Goal: Task Accomplishment & Management: Manage account settings

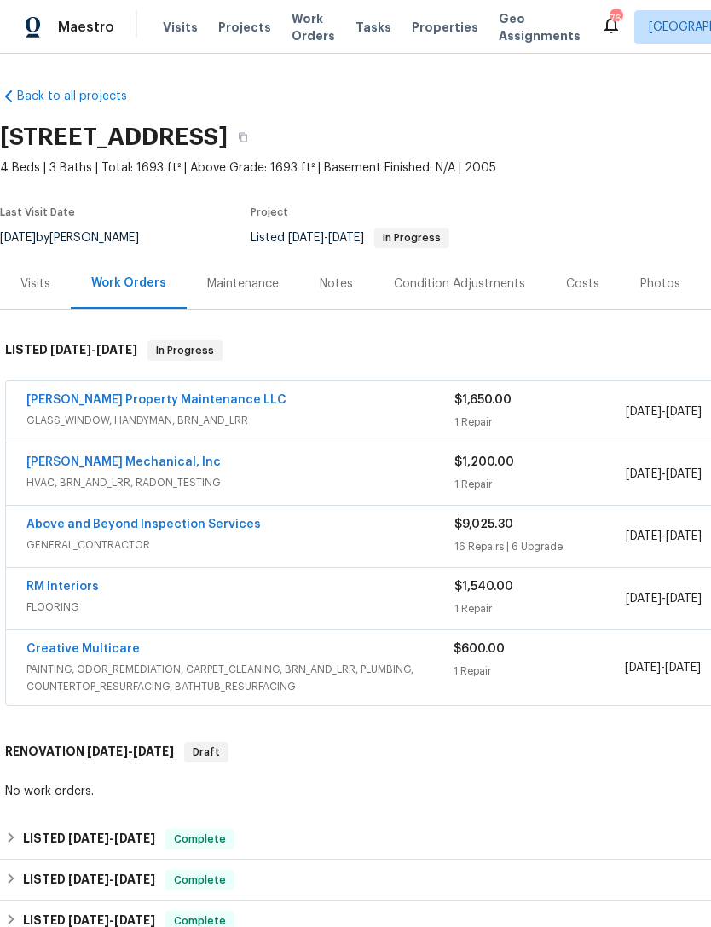
click at [182, 523] on link "Above and Beyond Inspection Services" at bounding box center [143, 524] width 234 height 12
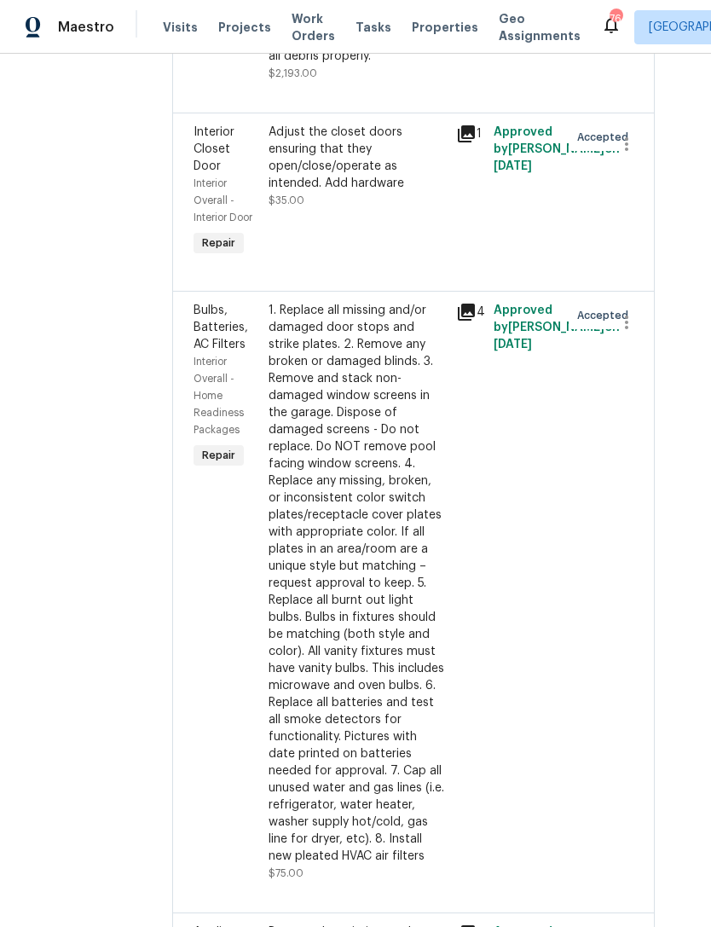
scroll to position [3261, 28]
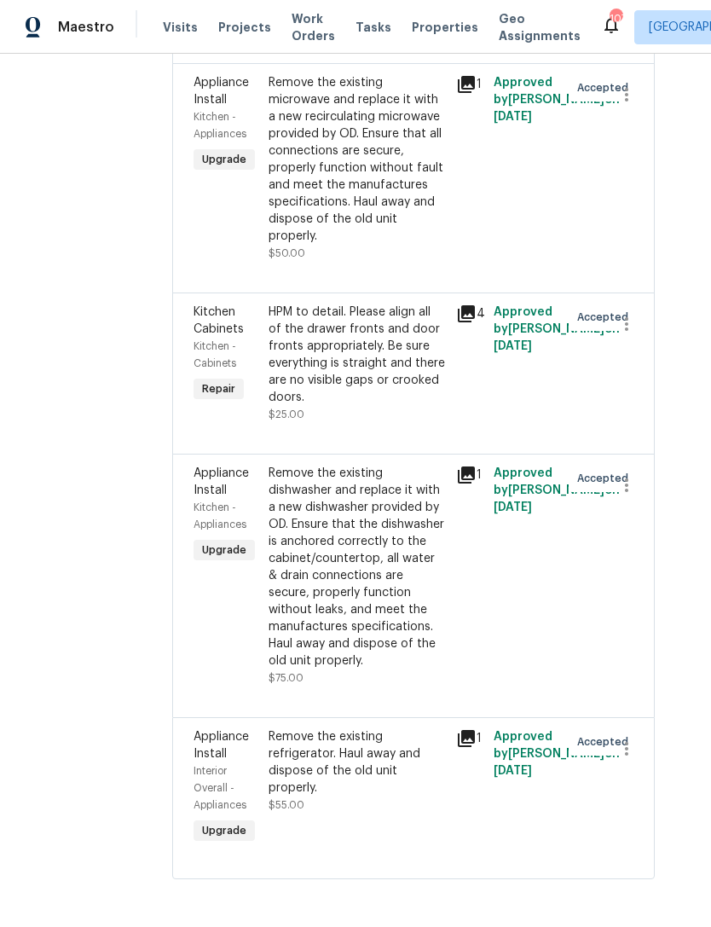
scroll to position [6206, 35]
click at [373, 796] on div "Remove the existing refrigerator. Haul away and dispose of the old unit properl…" at bounding box center [357, 762] width 177 height 68
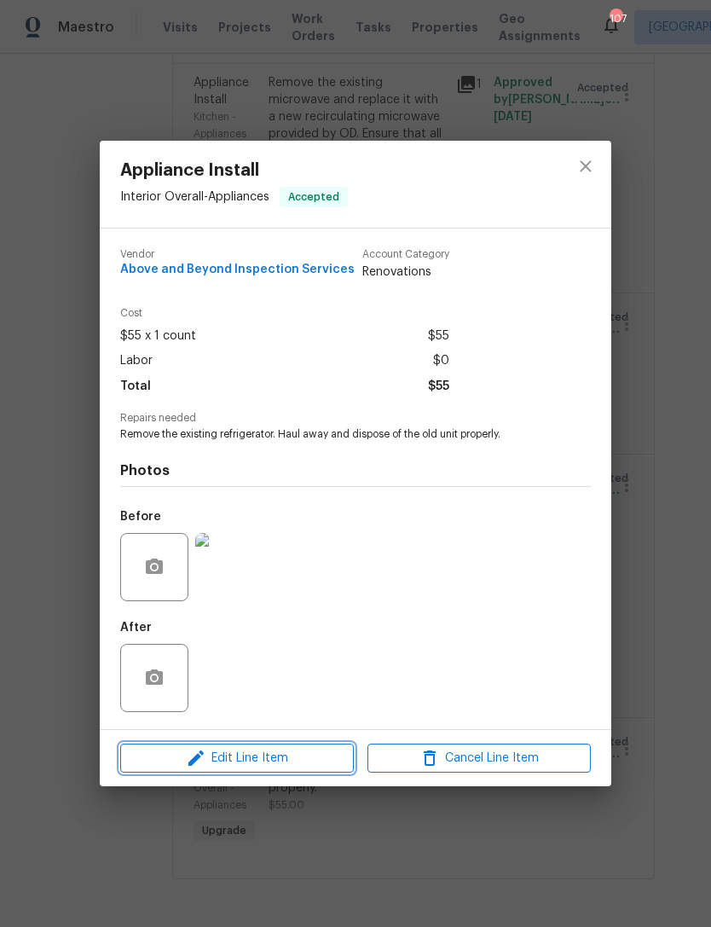
click at [285, 757] on span "Edit Line Item" at bounding box center [236, 758] width 223 height 21
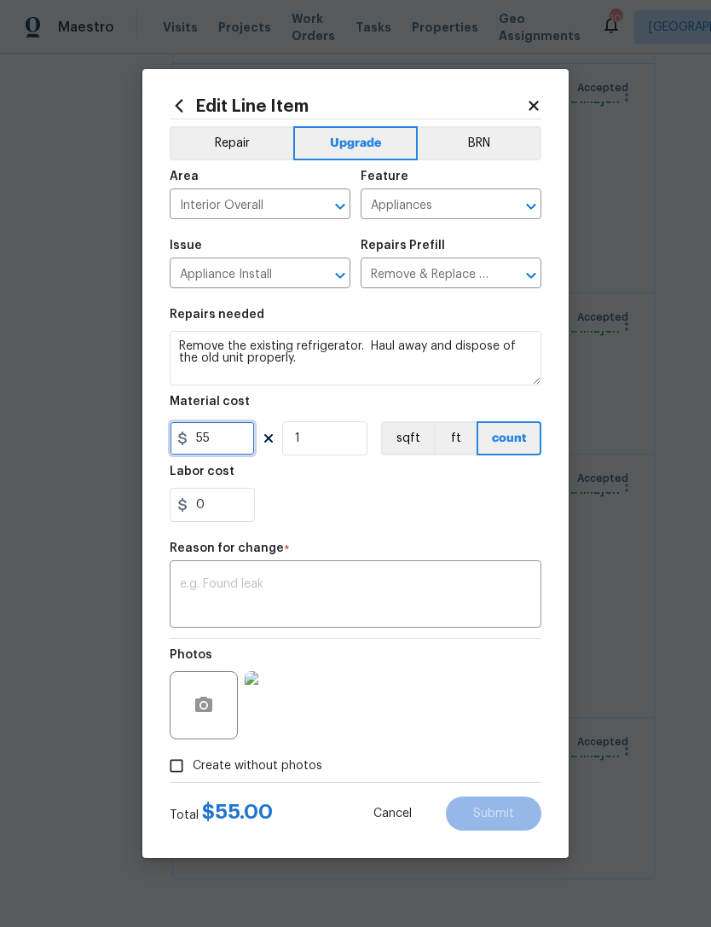
click at [234, 444] on input "55" at bounding box center [212, 438] width 85 height 34
type input "75"
click at [290, 583] on textarea at bounding box center [355, 596] width 351 height 36
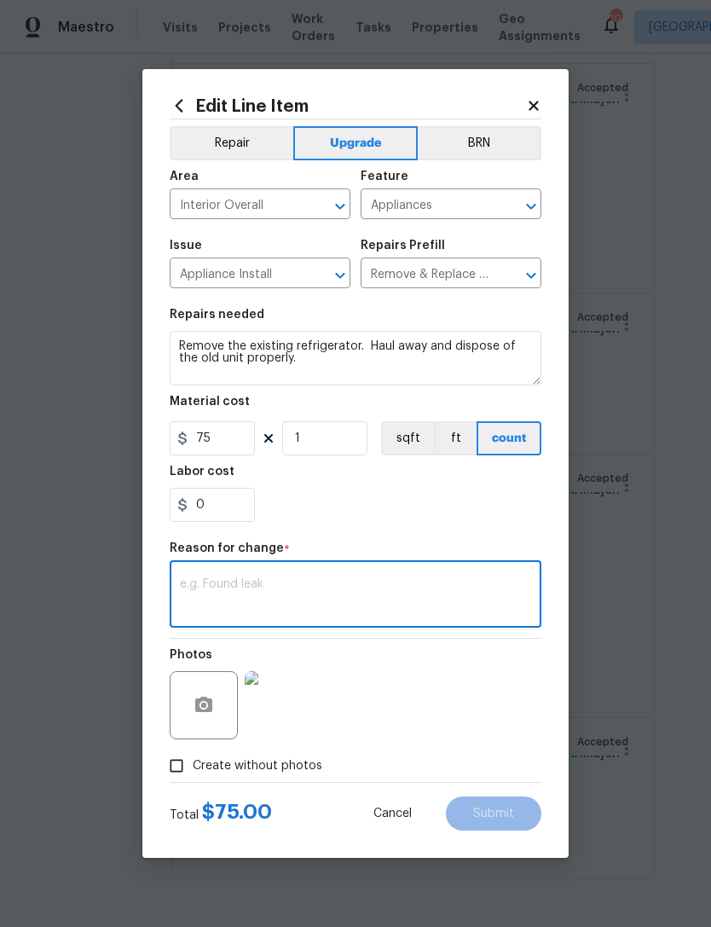
click at [315, 367] on textarea "Remove the existing refrigerator. Haul away and dispose of the old unit properl…" at bounding box center [356, 358] width 372 height 55
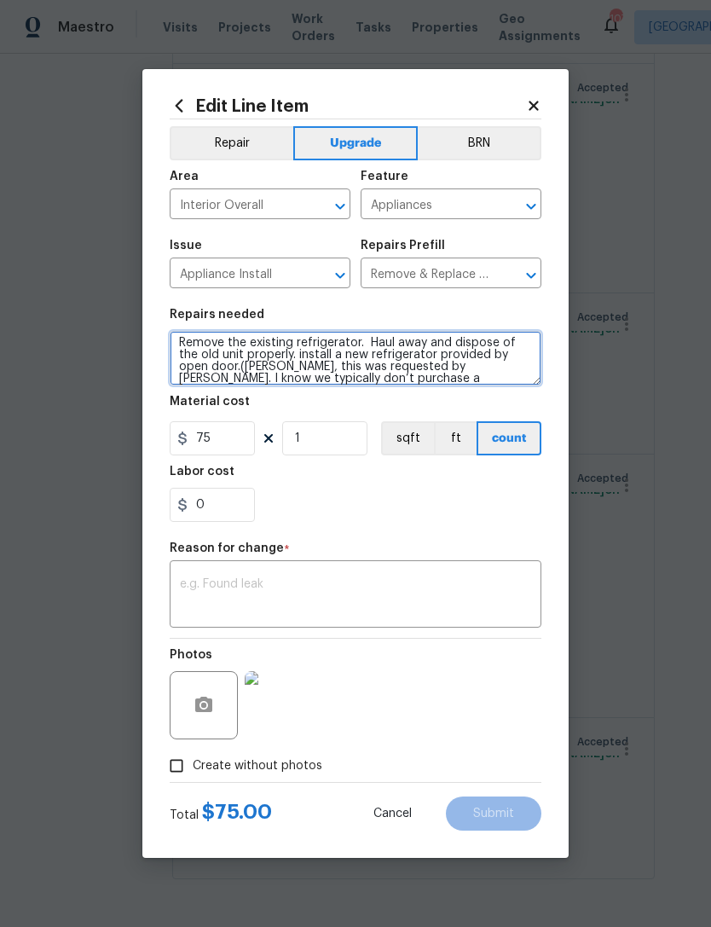
scroll to position [3, 0]
type textarea "Remove the existing refrigerator. Haul away and dispose of the old unit properl…"
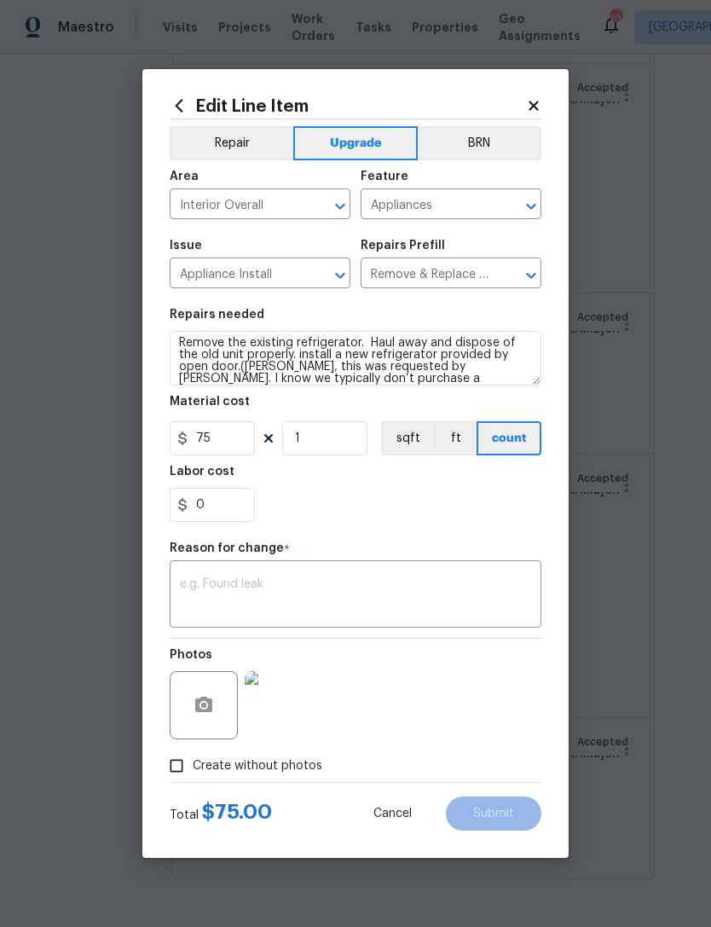
click at [344, 589] on textarea at bounding box center [355, 596] width 351 height 36
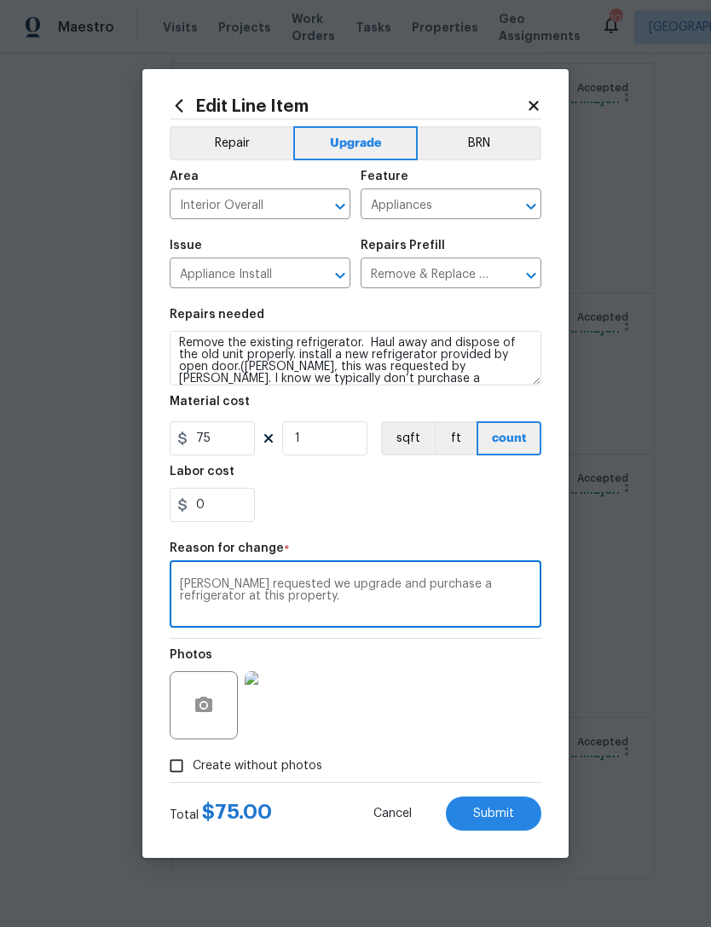
type textarea "Ian requested we upgrade and purchase a refrigerator at this property."
click at [485, 525] on section "Repairs needed Remove the existing refrigerator. Haul away and dispose of the o…" at bounding box center [356, 415] width 372 height 234
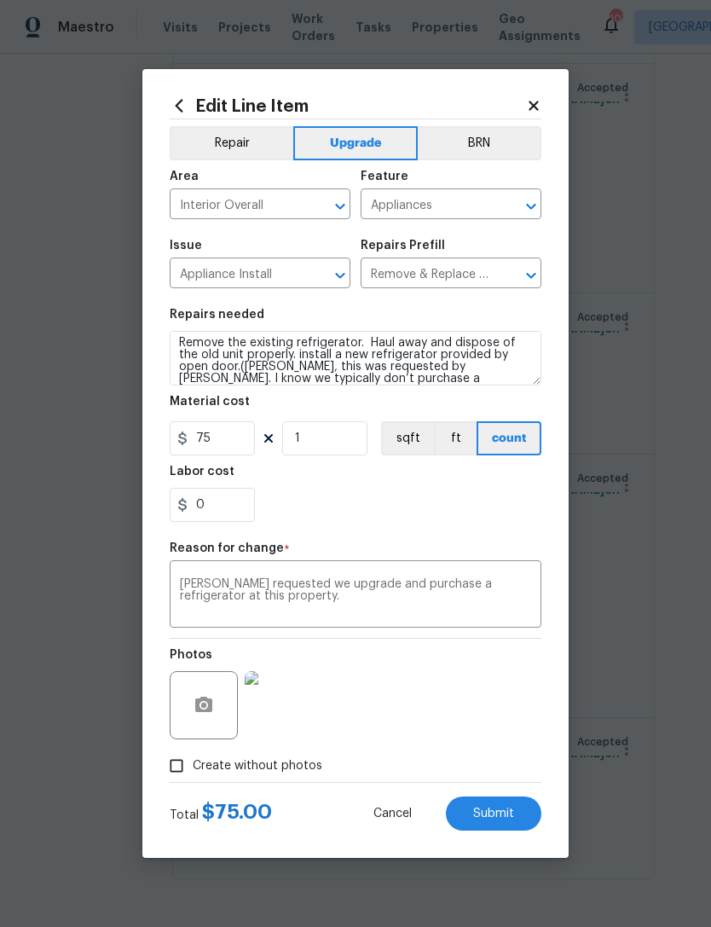
click at [491, 816] on span "Submit" at bounding box center [493, 813] width 41 height 13
type textarea "Remove the existing refrigerator. Haul away and dispose of the old unit properl…"
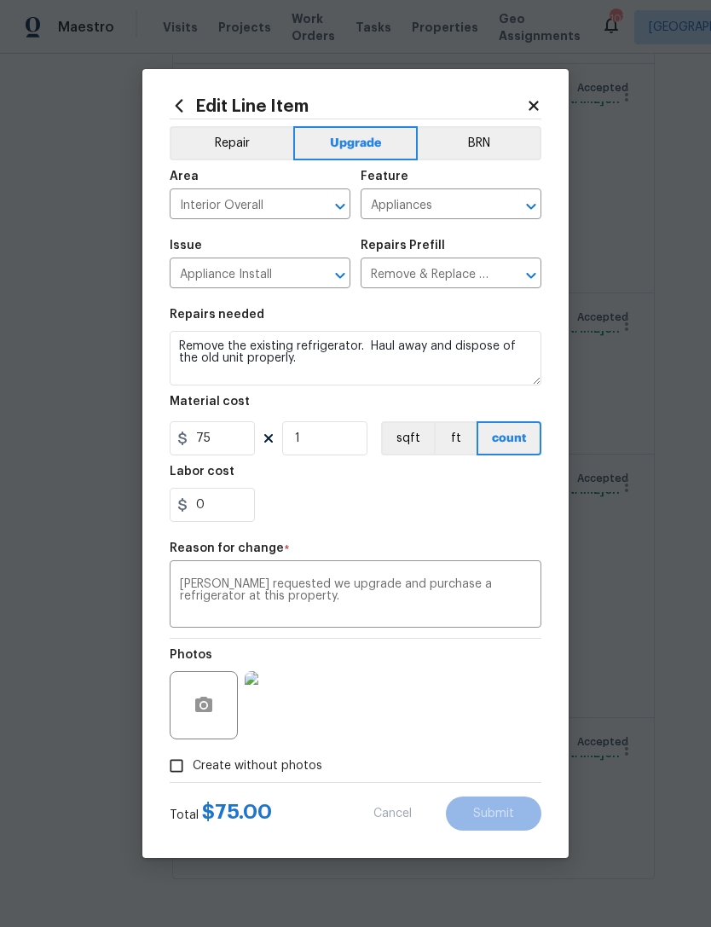
type input "55"
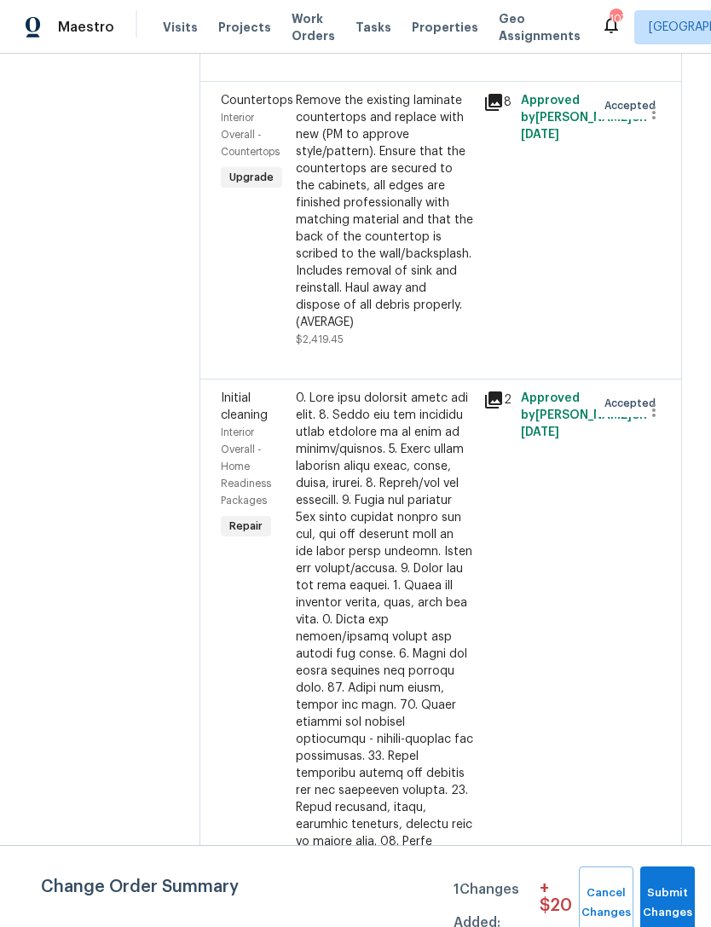
scroll to position [1798, 2]
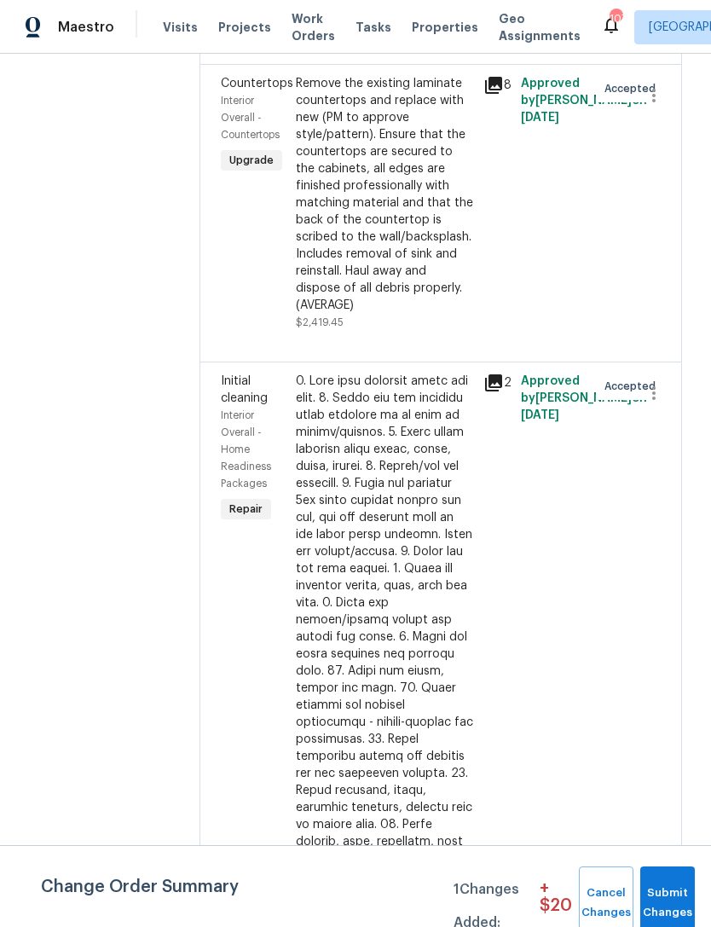
click at [471, 314] on div "Remove the existing laminate countertops and replace with new (PM to approve st…" at bounding box center [384, 194] width 177 height 239
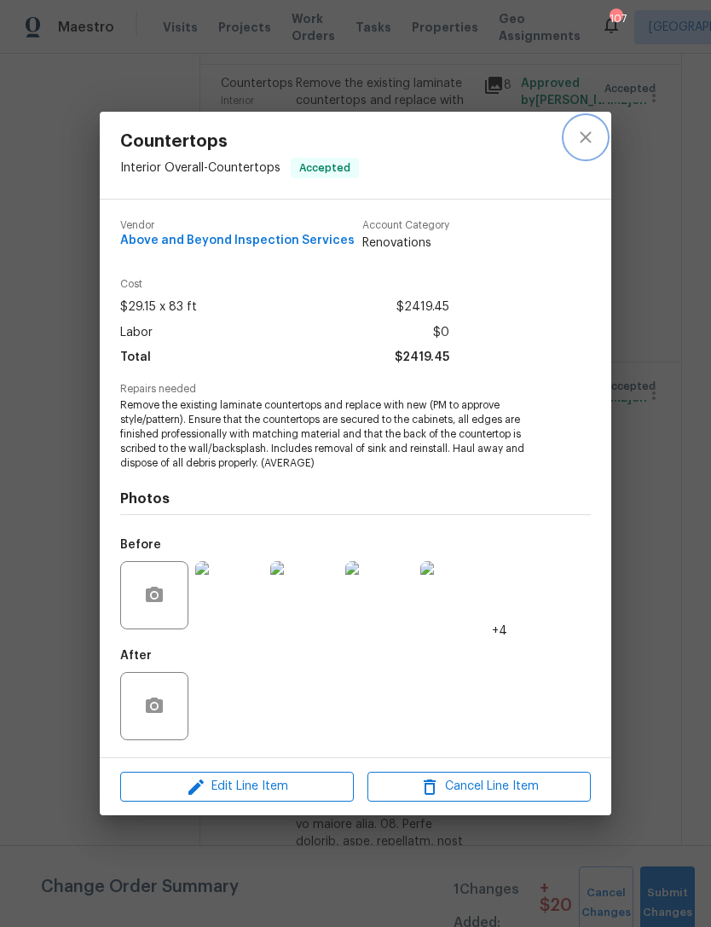
click at [598, 132] on button "close" at bounding box center [585, 137] width 41 height 41
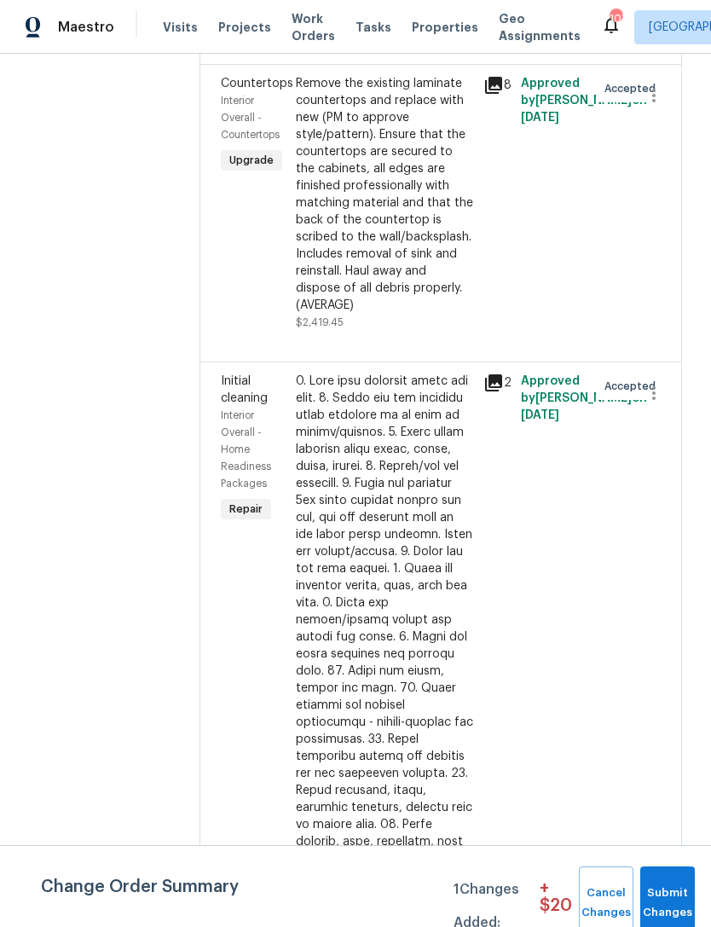
click at [467, 314] on div "Remove the existing laminate countertops and replace with new (PM to approve st…" at bounding box center [384, 194] width 177 height 239
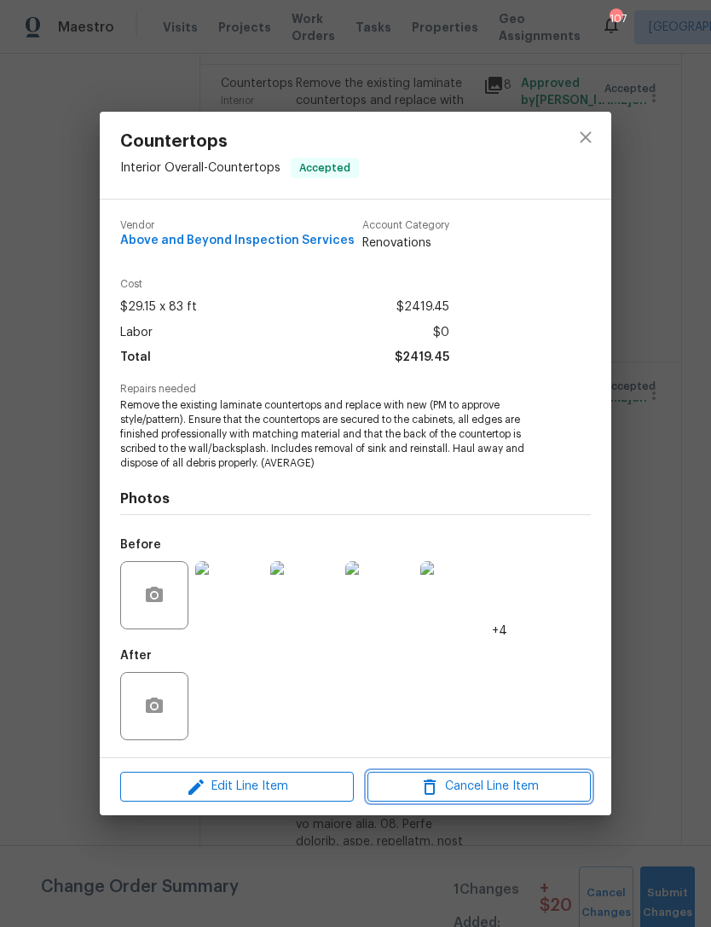
click at [464, 785] on span "Cancel Line Item" at bounding box center [479, 786] width 213 height 21
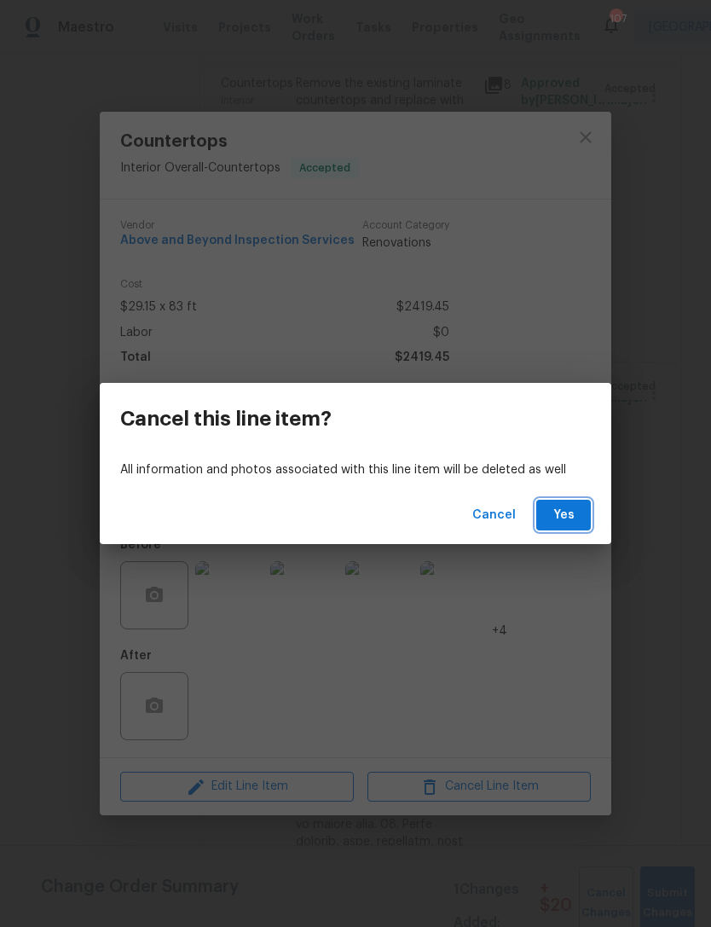
click at [564, 504] on button "Yes" at bounding box center [563, 516] width 55 height 32
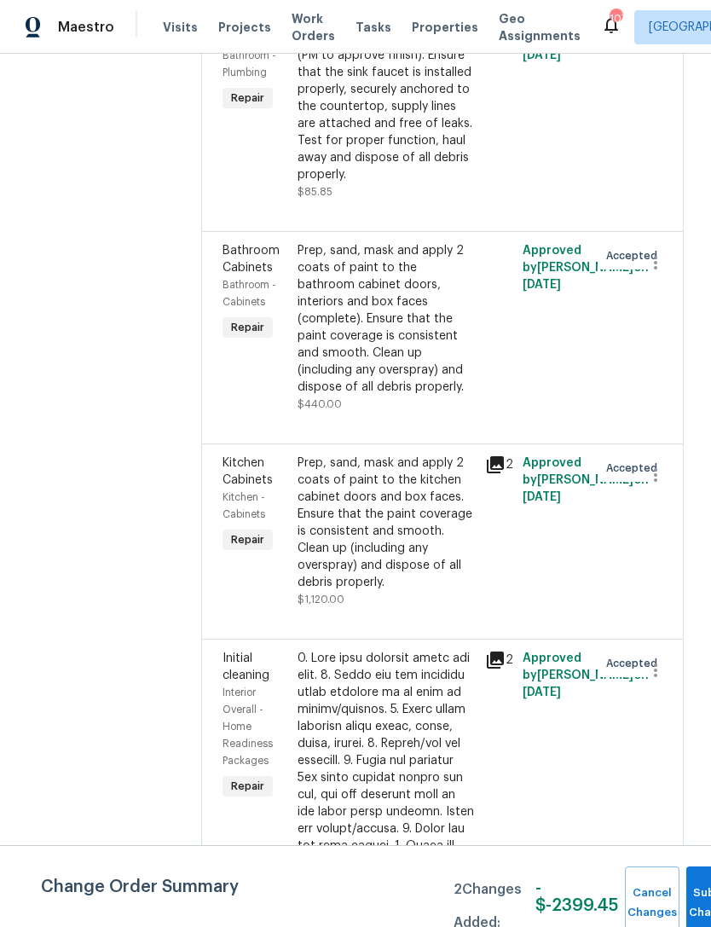
scroll to position [0, 0]
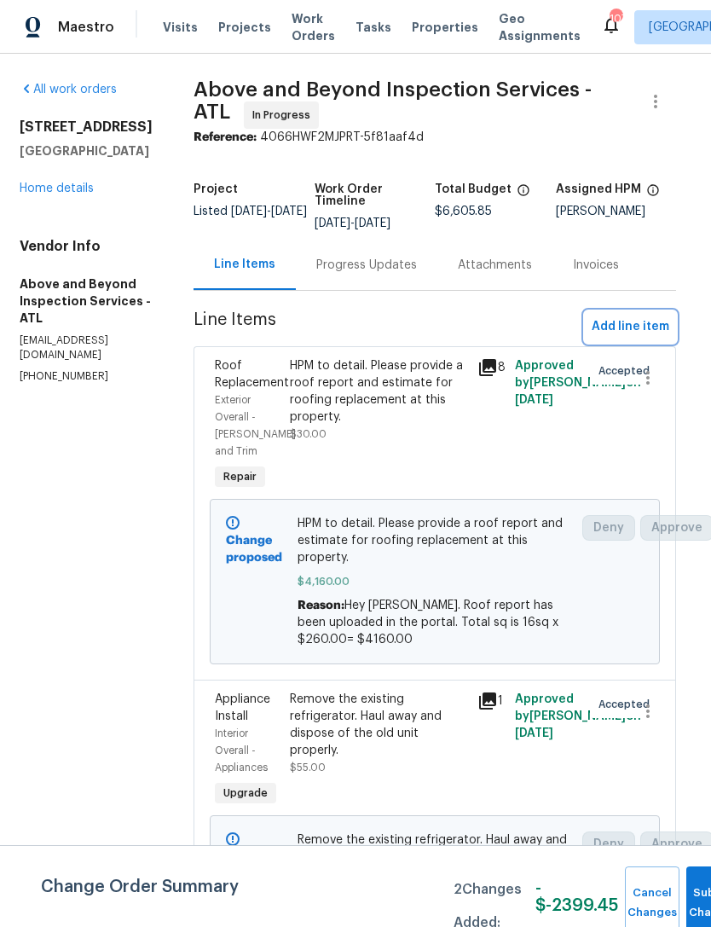
click at [631, 335] on span "Add line item" at bounding box center [631, 326] width 78 height 21
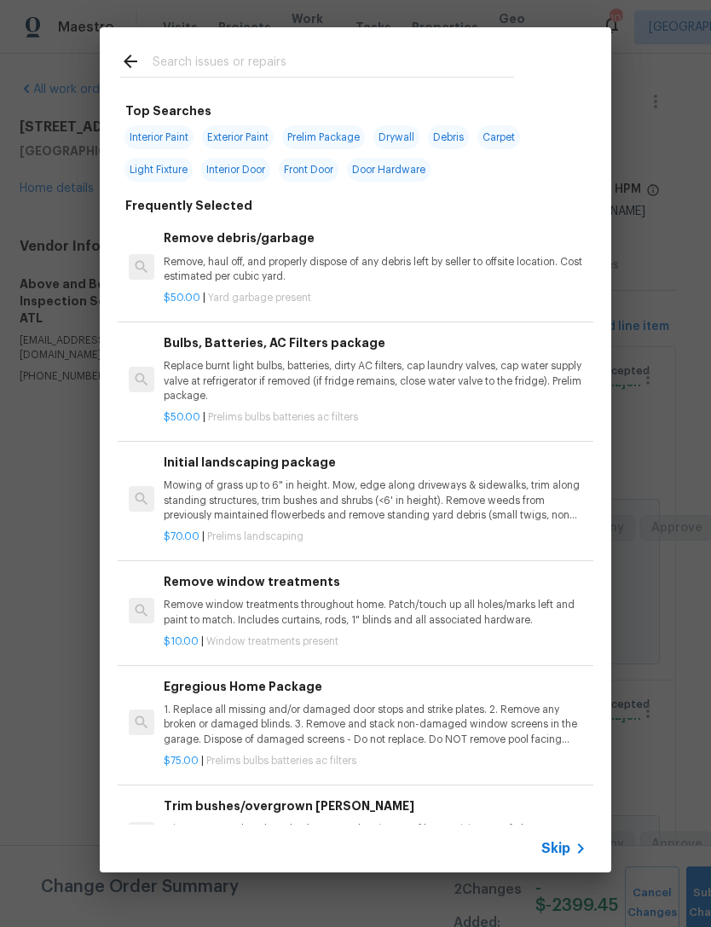
click at [332, 64] on input "text" at bounding box center [333, 64] width 361 height 26
type input "Caulk"
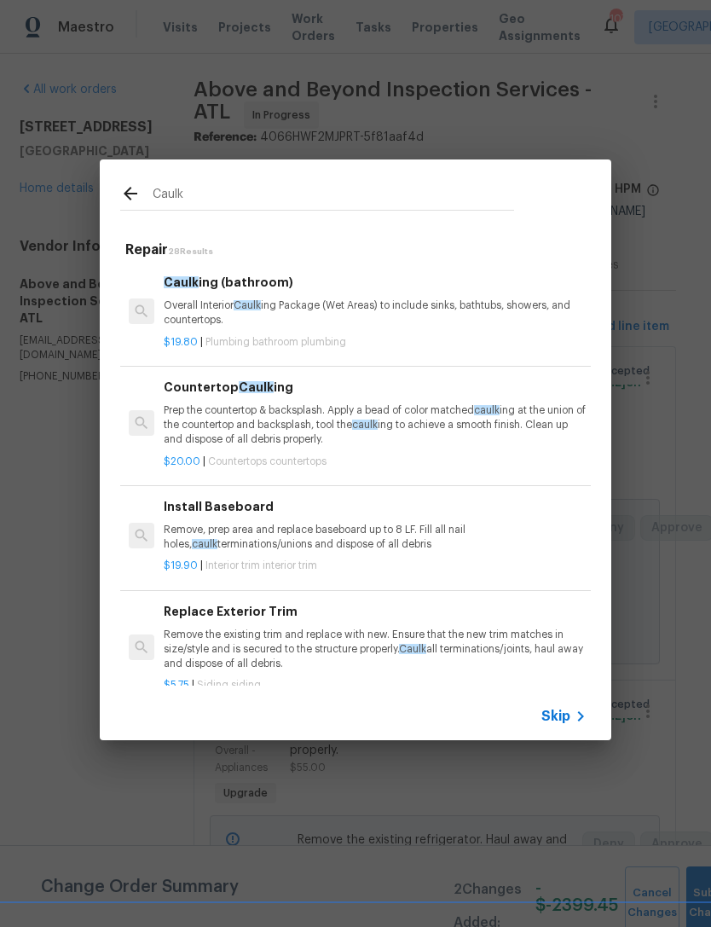
click at [273, 402] on div "Countertop Caulk ing Prep the countertop & backsplash. Apply a bead of color ma…" at bounding box center [375, 413] width 423 height 70
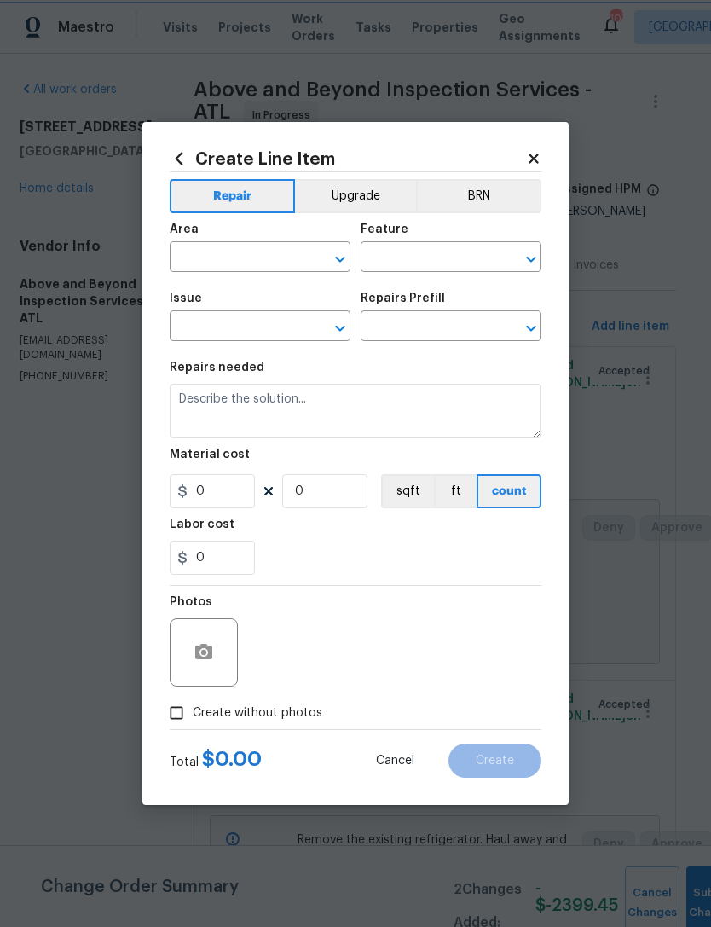
type input "Countertops"
type input "Countertop Caulking $20.00"
type textarea "Prep the countertop & backsplash. Apply a bead of color matched caulking at the…"
type input "20"
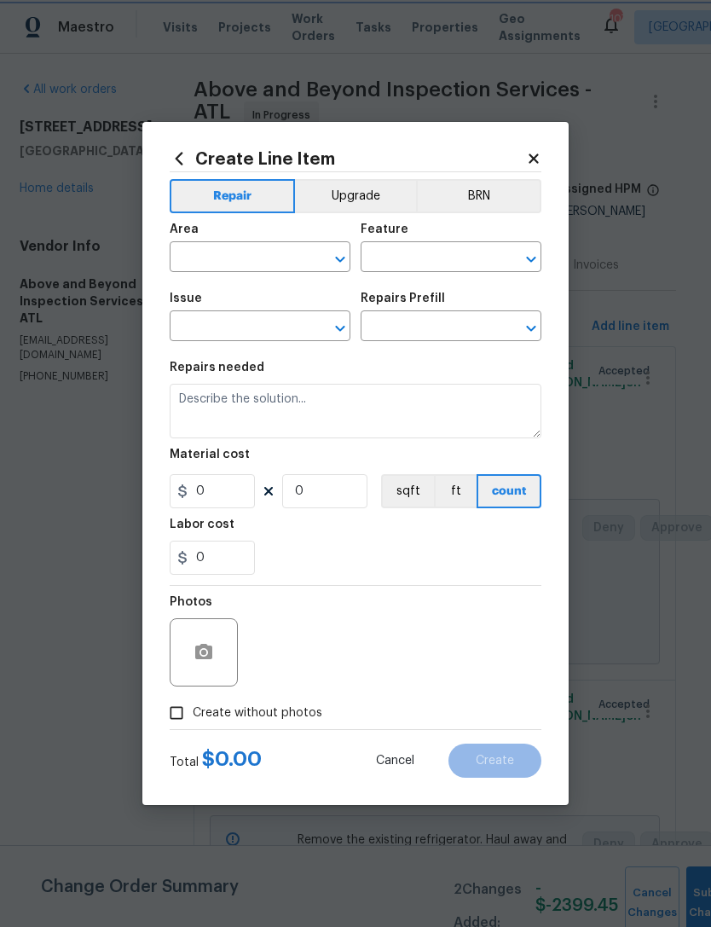
type input "1"
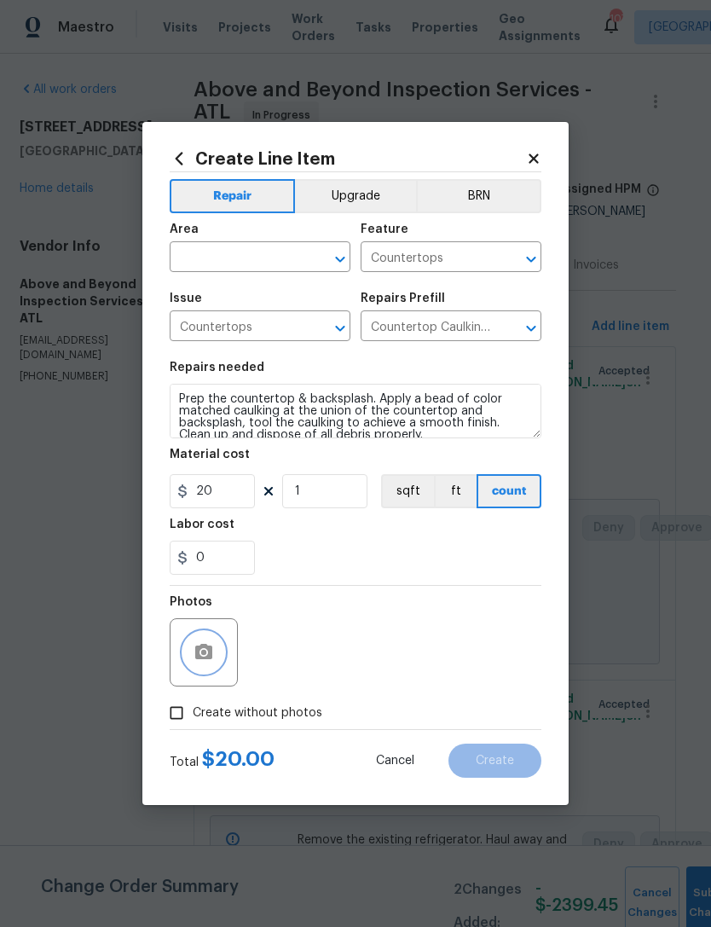
click at [205, 652] on circle "button" at bounding box center [203, 652] width 5 height 5
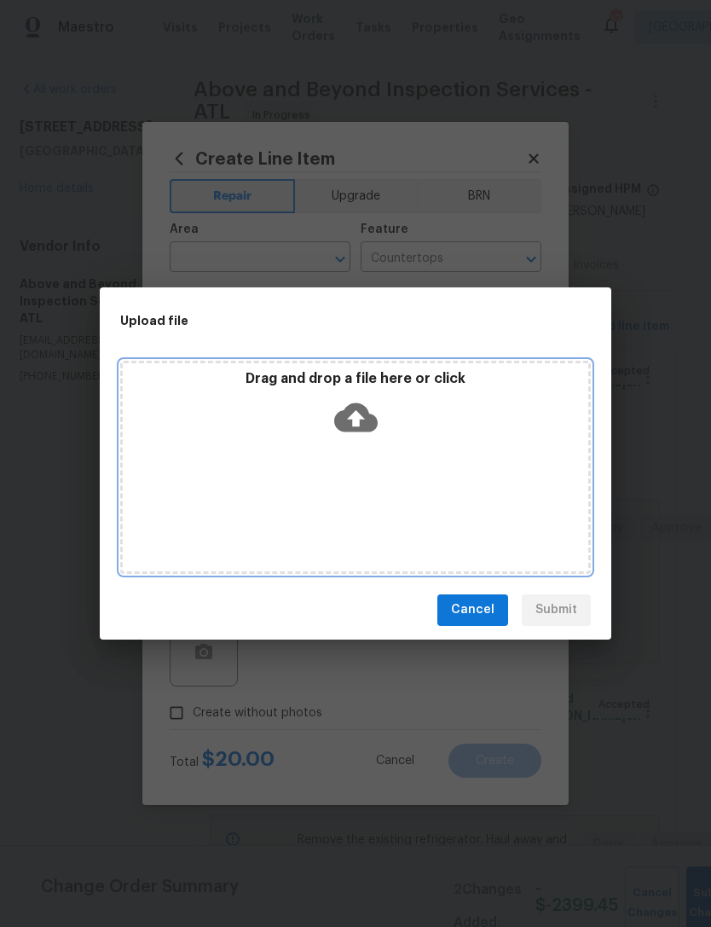
click at [358, 412] on icon at bounding box center [355, 416] width 43 height 29
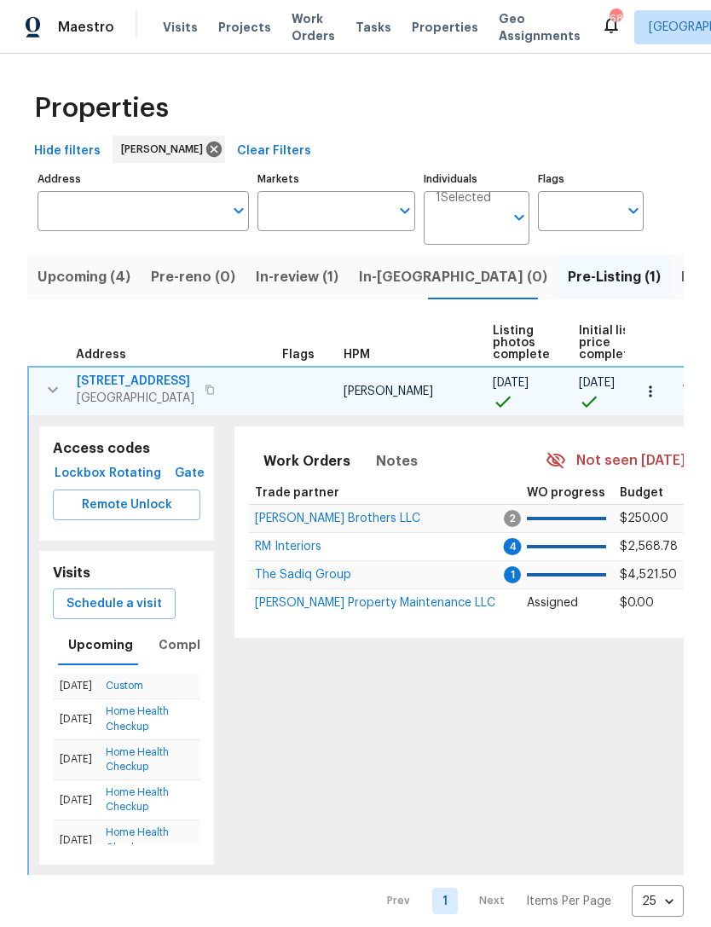
click at [93, 287] on span "Upcoming (4)" at bounding box center [84, 277] width 93 height 24
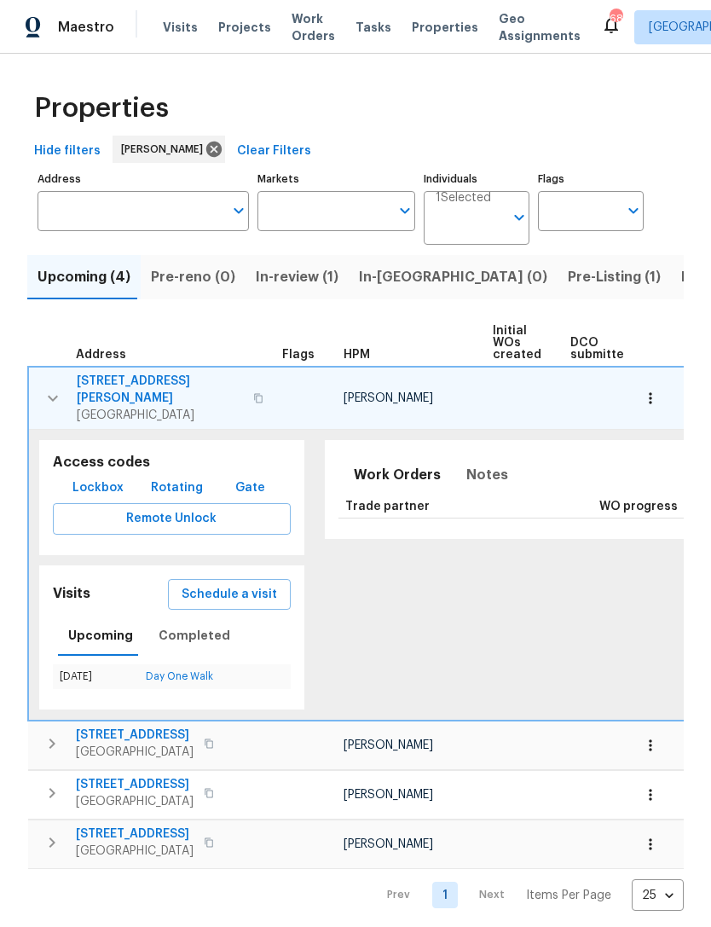
click at [55, 388] on icon "button" at bounding box center [53, 398] width 20 height 20
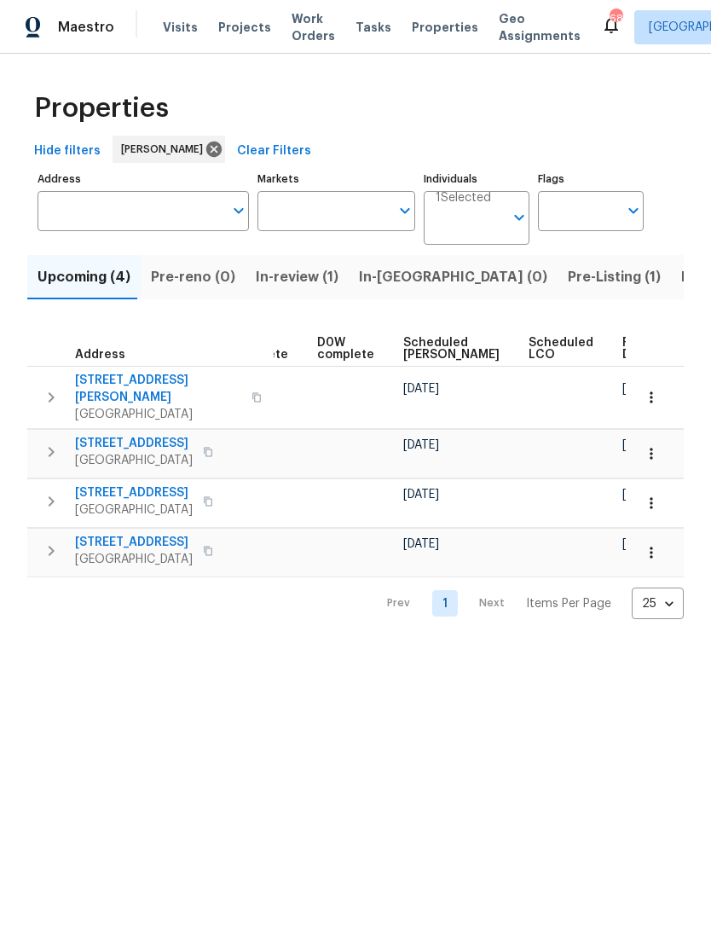
scroll to position [0, 427]
click at [289, 267] on span "In-review (1)" at bounding box center [297, 277] width 83 height 24
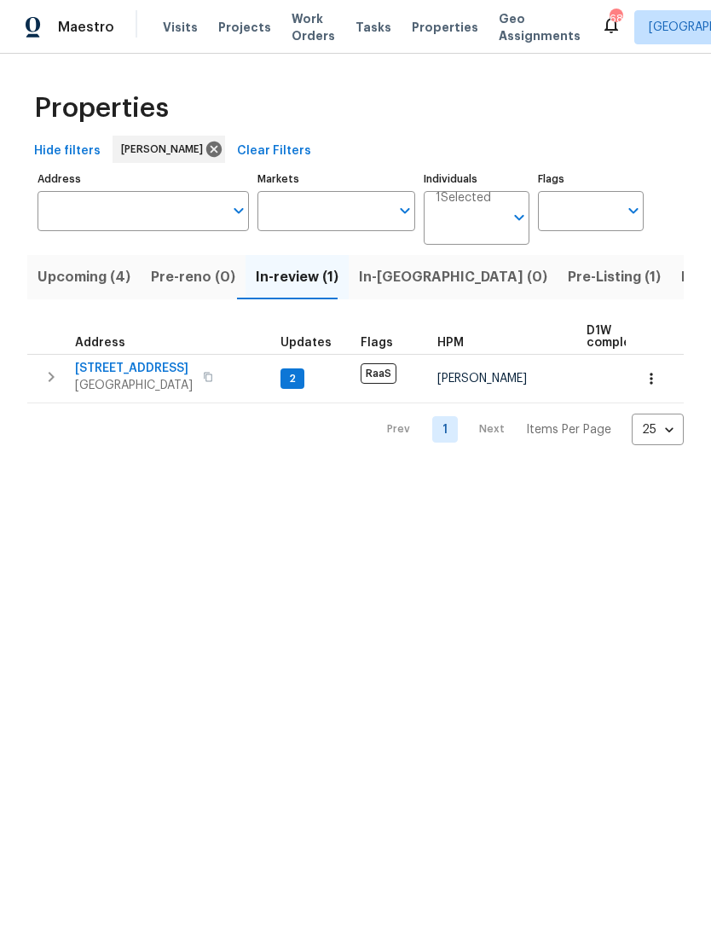
click at [58, 378] on icon "button" at bounding box center [51, 377] width 20 height 20
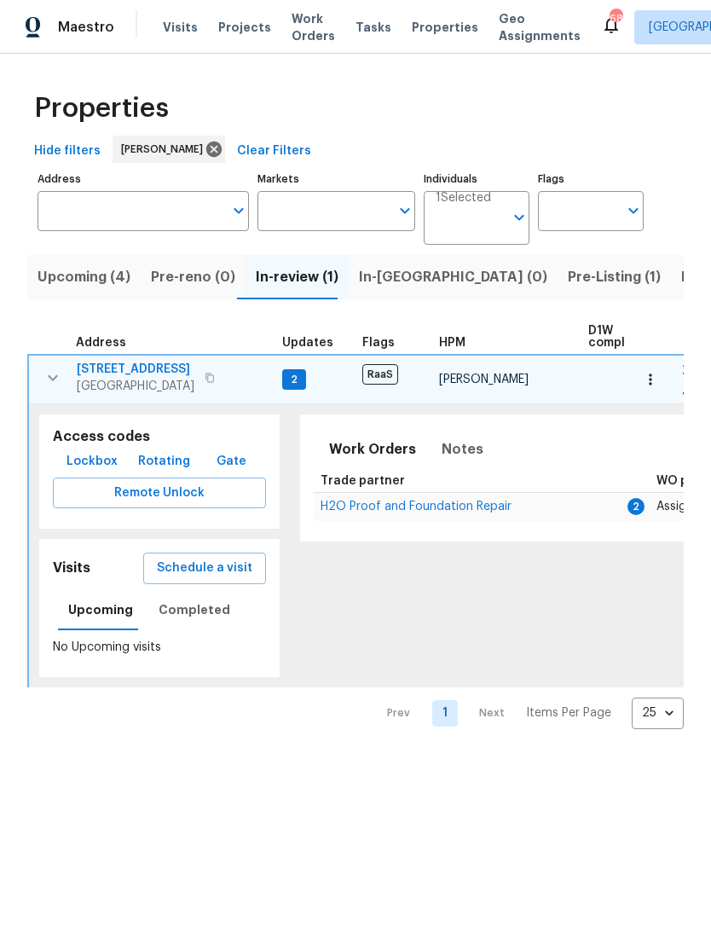
click at [517, 512] on td "H2O Proof and Foundation Repair" at bounding box center [471, 506] width 315 height 29
click at [447, 505] on span "H2O Proof and Foundation Repair" at bounding box center [416, 506] width 191 height 12
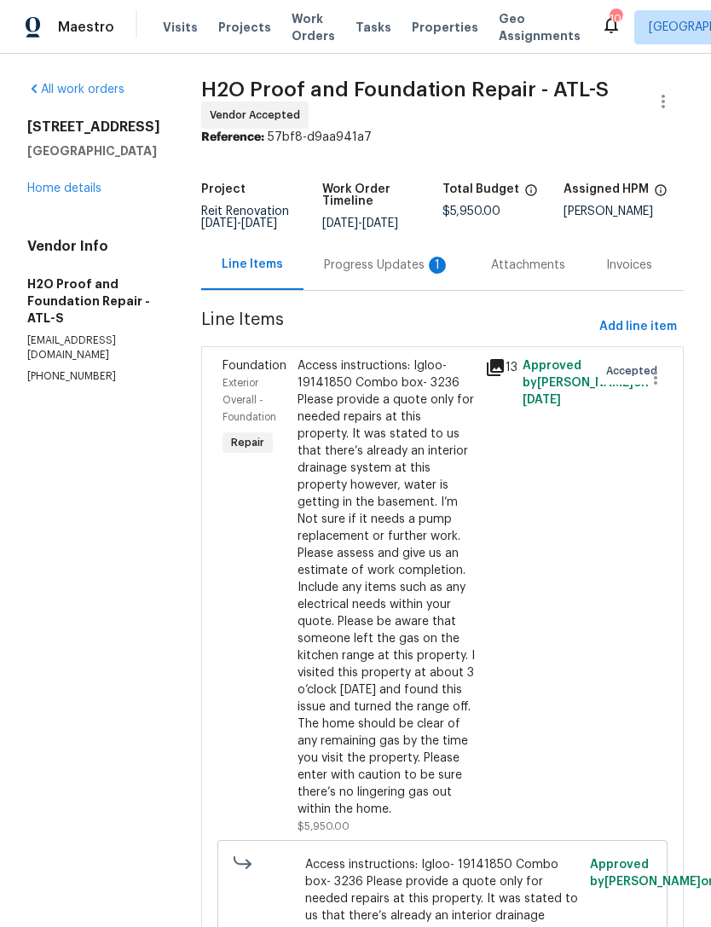
click at [324, 267] on div "Progress Updates 1" at bounding box center [387, 265] width 126 height 17
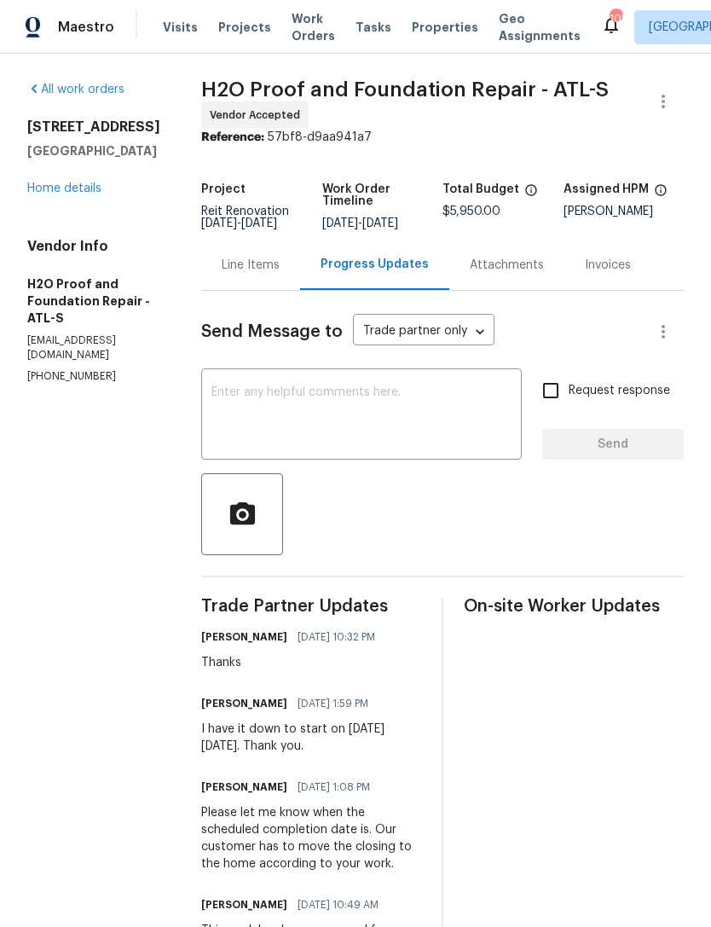
click at [65, 194] on link "Home details" at bounding box center [64, 188] width 74 height 12
